Goal: Task Accomplishment & Management: Manage account settings

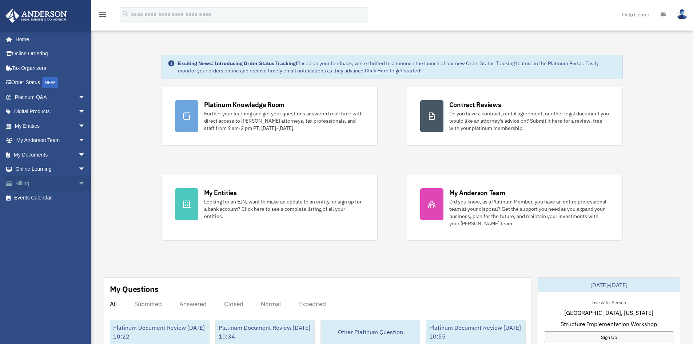
click at [78, 184] on span "arrow_drop_down" at bounding box center [85, 183] width 15 height 15
click at [42, 215] on link "Past Invoices" at bounding box center [53, 212] width 86 height 15
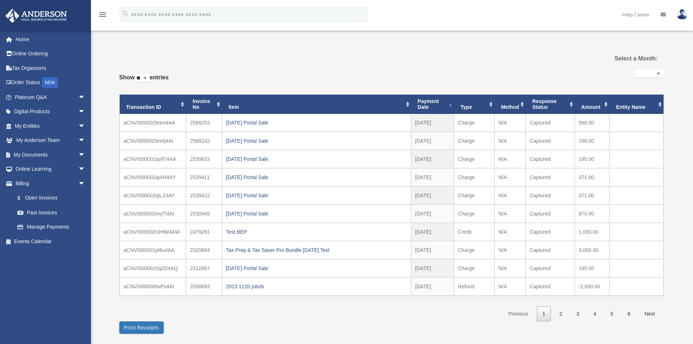
select select
click at [61, 227] on link "Manage Payments" at bounding box center [53, 227] width 86 height 15
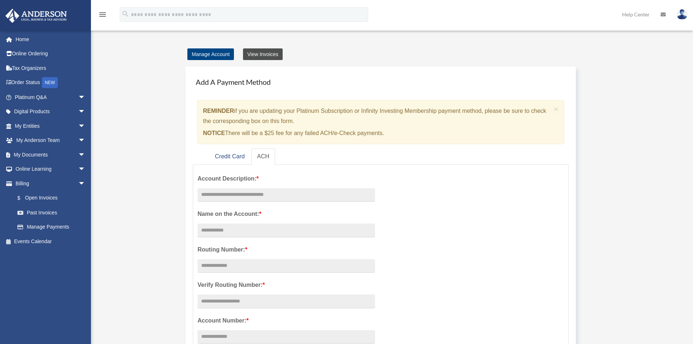
click at [258, 55] on link "View Invoices" at bounding box center [263, 54] width 40 height 12
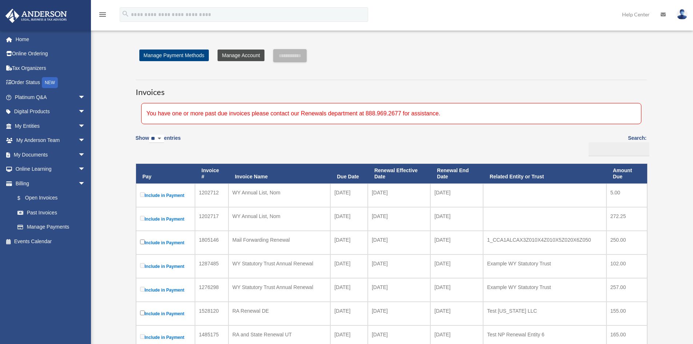
click at [224, 54] on link "Manage Account" at bounding box center [241, 55] width 47 height 12
